Goal: Transaction & Acquisition: Download file/media

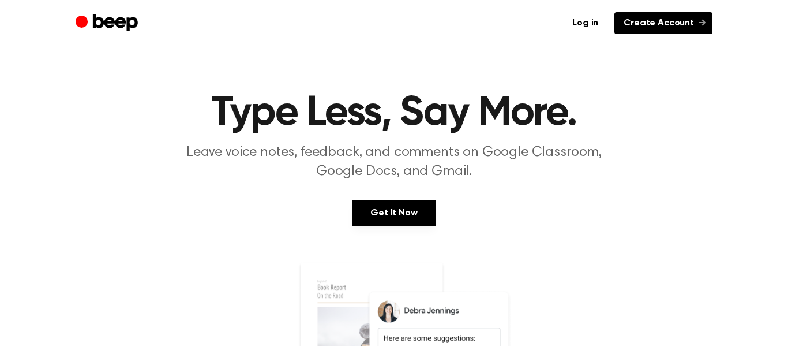
click at [698, 16] on link "Create Account" at bounding box center [664, 23] width 98 height 22
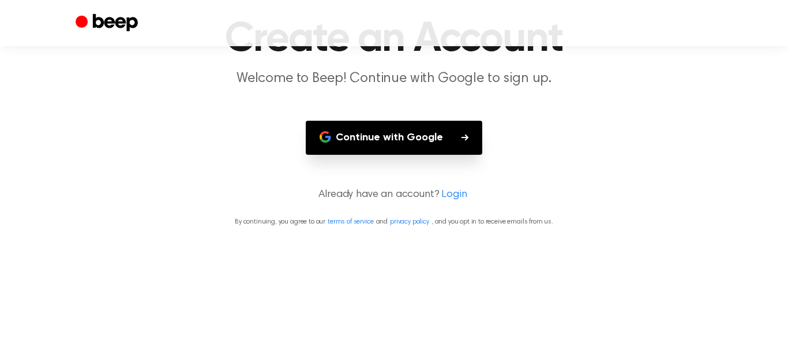
scroll to position [78, 0]
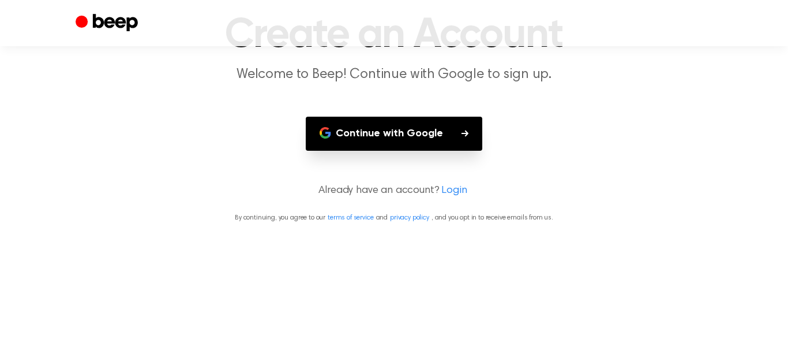
click at [425, 141] on button "Continue with Google" at bounding box center [394, 134] width 177 height 34
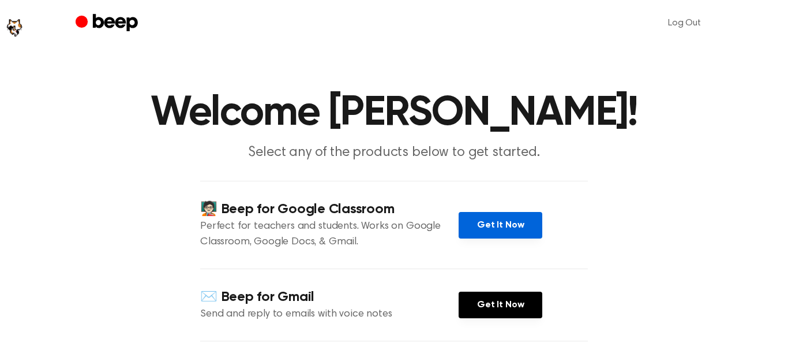
click at [509, 231] on link "Get It Now" at bounding box center [501, 225] width 84 height 27
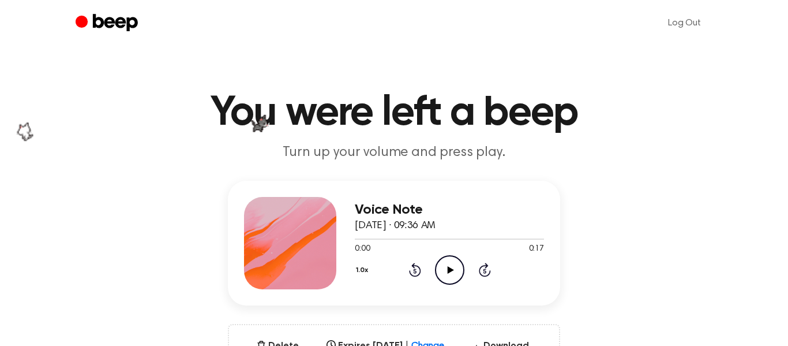
click at [450, 269] on icon at bounding box center [450, 270] width 6 height 8
click at [450, 269] on icon "Pause Audio" at bounding box center [449, 269] width 29 height 29
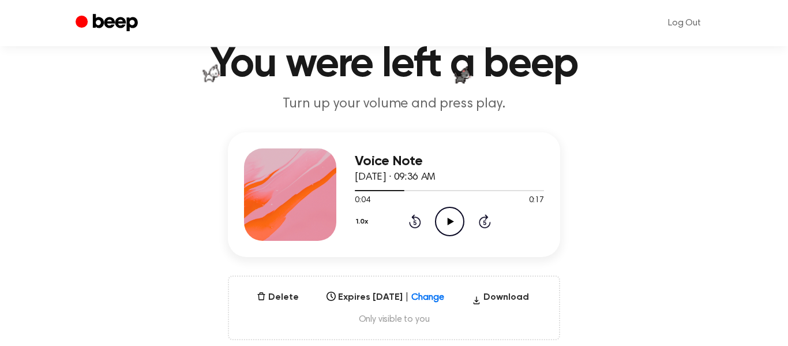
scroll to position [49, 0]
